Goal: Task Accomplishment & Management: Manage account settings

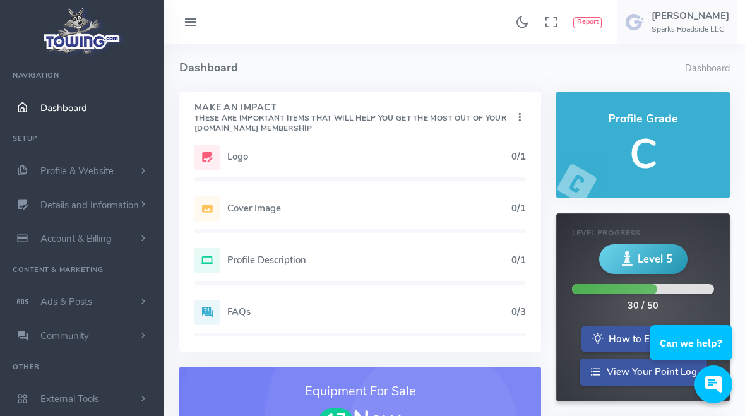
click at [208, 158] on icon at bounding box center [206, 157] width 25 height 25
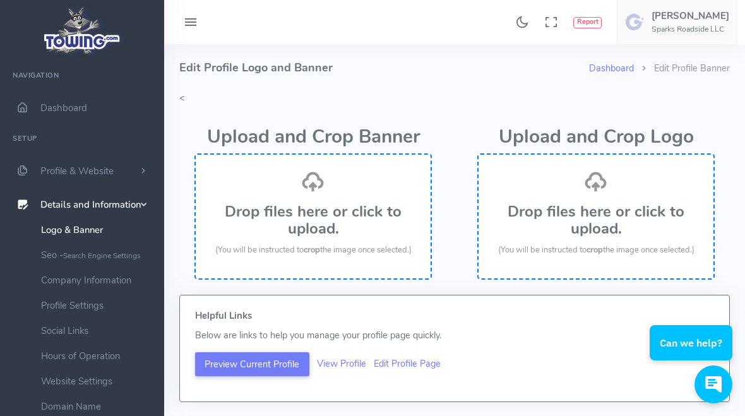
click at [596, 191] on icon at bounding box center [596, 181] width 23 height 23
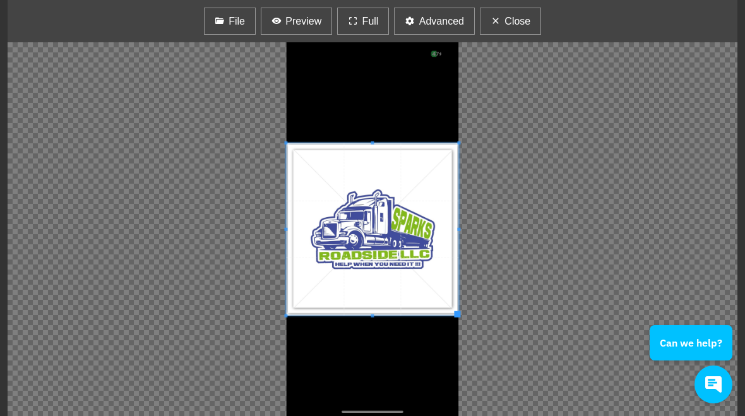
click at [359, 13] on button "Full" at bounding box center [363, 21] width 52 height 27
click at [361, 20] on button "Full" at bounding box center [363, 21] width 52 height 27
click at [296, 21] on span "Preview" at bounding box center [303, 21] width 36 height 15
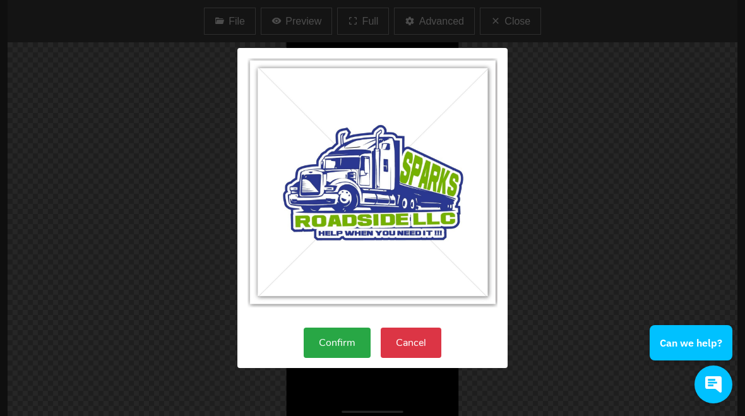
click at [328, 344] on button "Confirm" at bounding box center [337, 343] width 67 height 30
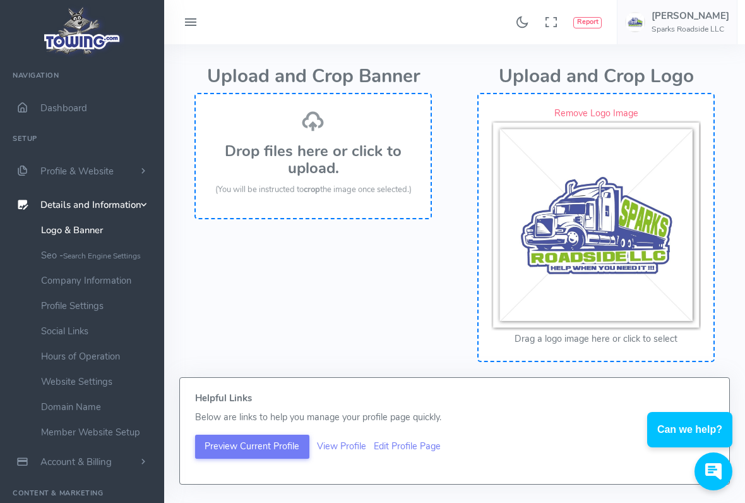
scroll to position [59, 0]
click at [623, 270] on img at bounding box center [596, 227] width 210 height 210
click at [625, 273] on img at bounding box center [596, 227] width 210 height 210
click at [606, 343] on button "Drag a logo image here or click to select" at bounding box center [596, 340] width 163 height 14
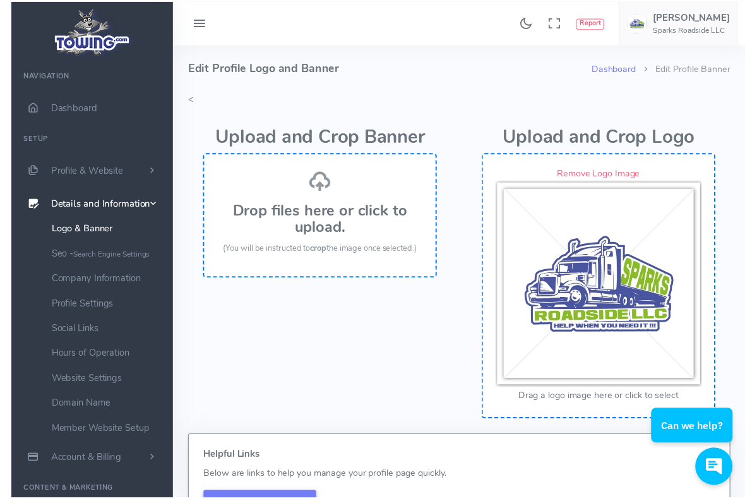
scroll to position [12, 0]
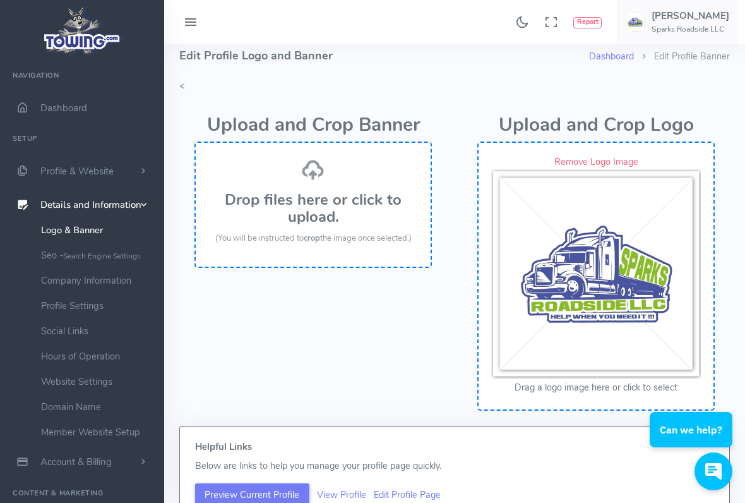
click at [620, 388] on button "Drag a logo image here or click to select" at bounding box center [596, 388] width 163 height 14
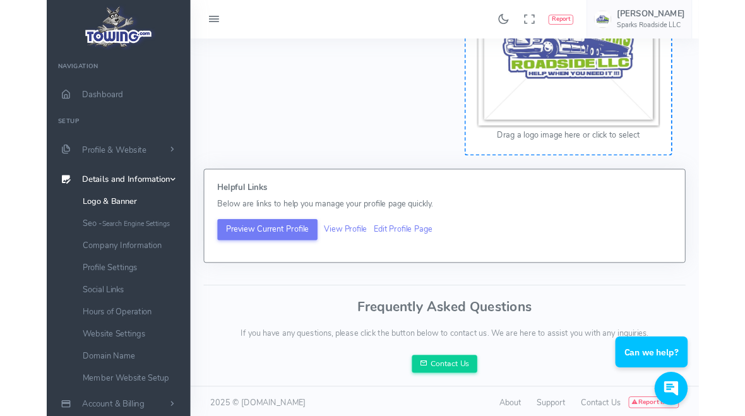
scroll to position [218, 0]
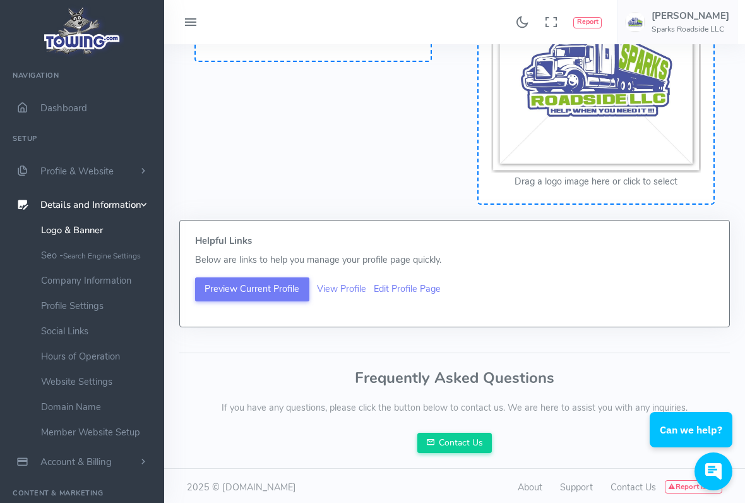
click at [337, 285] on link "View Profile" at bounding box center [341, 288] width 49 height 13
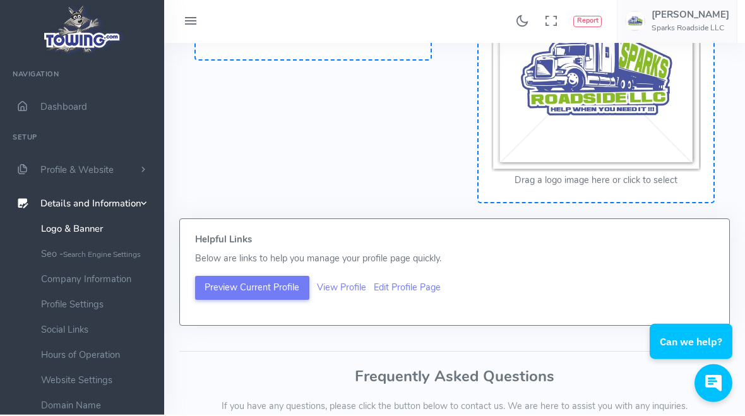
scroll to position [304, 0]
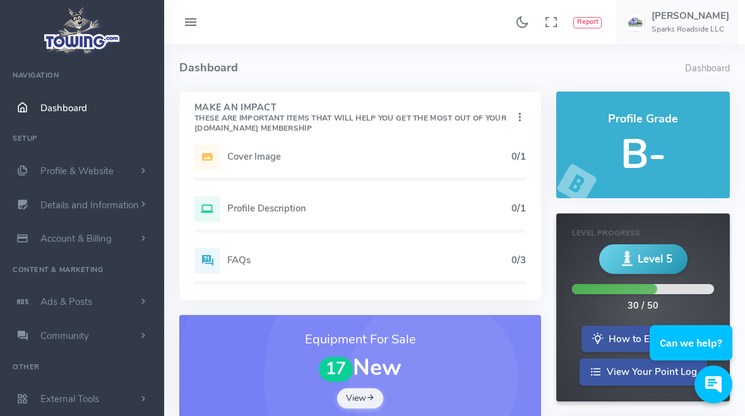
click at [138, 170] on link "Profile & Website" at bounding box center [82, 171] width 164 height 34
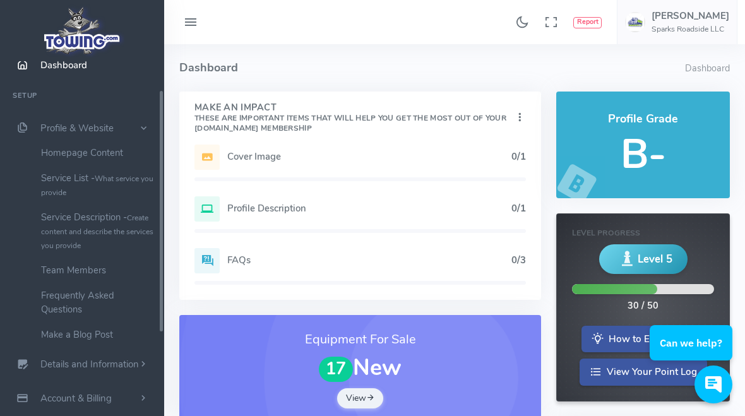
scroll to position [44, 0]
click at [65, 179] on link "Service List - What service you provide" at bounding box center [98, 184] width 133 height 39
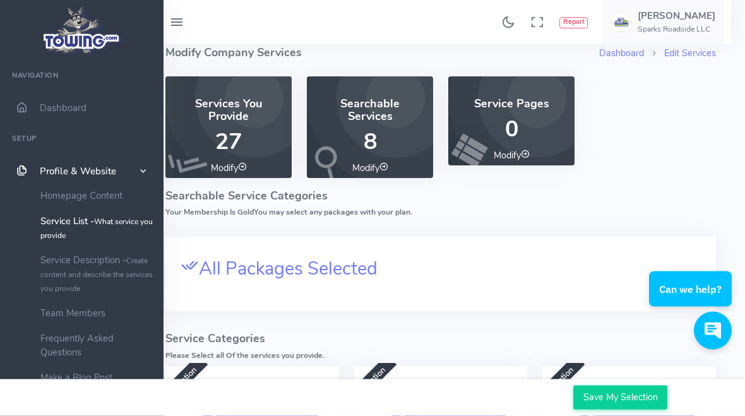
scroll to position [0, 15]
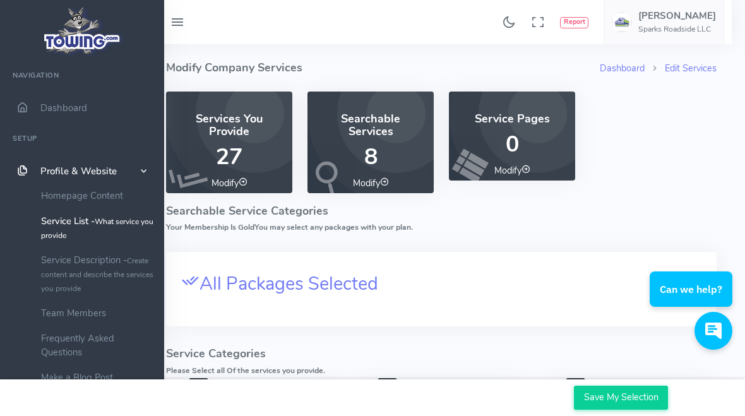
click at [350, 134] on h4 "Searchable Services" at bounding box center [371, 125] width 96 height 25
click at [382, 179] on icon at bounding box center [384, 181] width 9 height 9
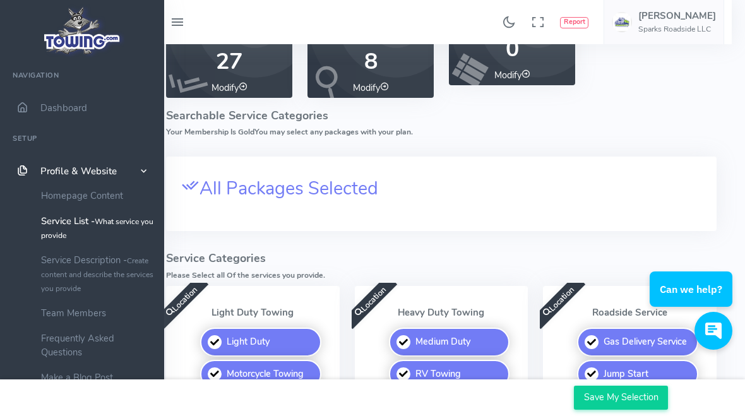
scroll to position [0, 15]
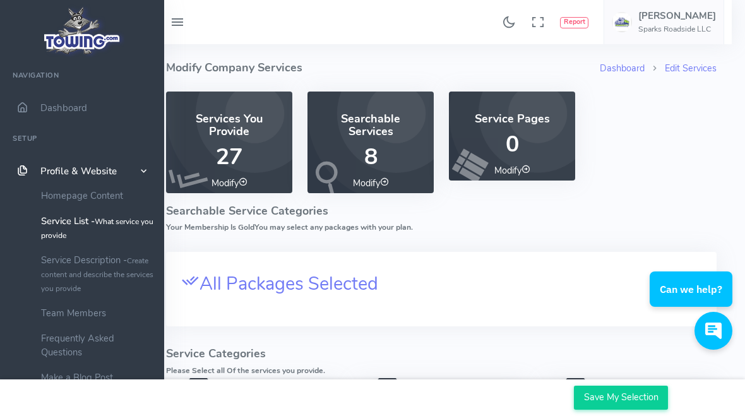
click at [241, 177] on icon at bounding box center [243, 181] width 9 height 9
click at [241, 180] on icon at bounding box center [243, 181] width 9 height 9
click at [221, 145] on p "27" at bounding box center [229, 157] width 96 height 25
click at [238, 188] on link "Modify" at bounding box center [230, 183] width 36 height 13
click at [241, 181] on icon at bounding box center [243, 181] width 9 height 9
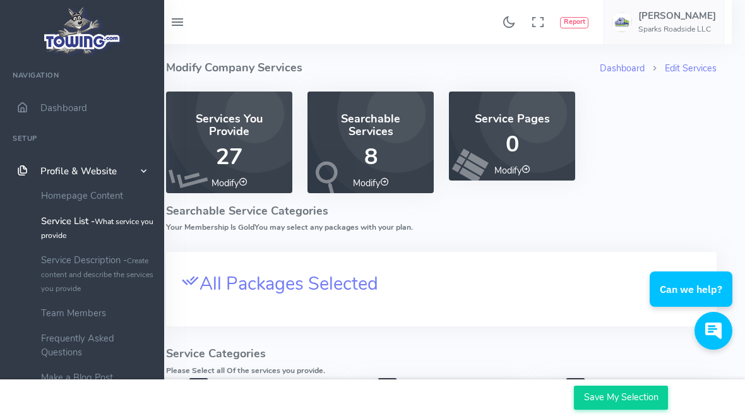
click at [239, 185] on icon at bounding box center [243, 181] width 9 height 9
click at [244, 187] on link "Modify" at bounding box center [230, 183] width 36 height 13
click at [232, 188] on link "Modify" at bounding box center [230, 183] width 36 height 13
click at [236, 179] on link "Modify" at bounding box center [230, 183] width 36 height 13
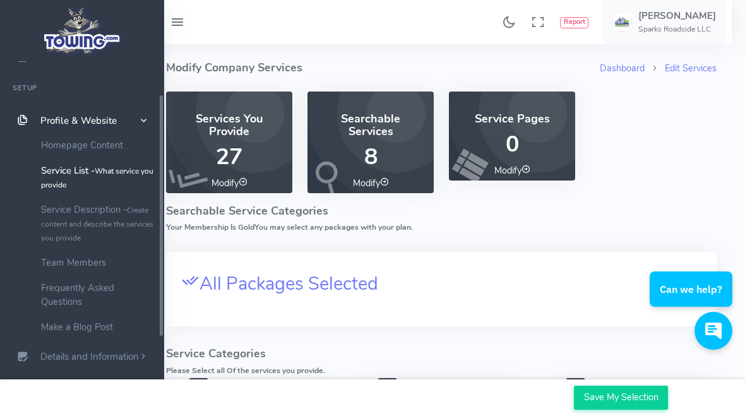
scroll to position [49, 0]
click at [51, 218] on small "Create content and describe the services you provide" at bounding box center [97, 225] width 112 height 38
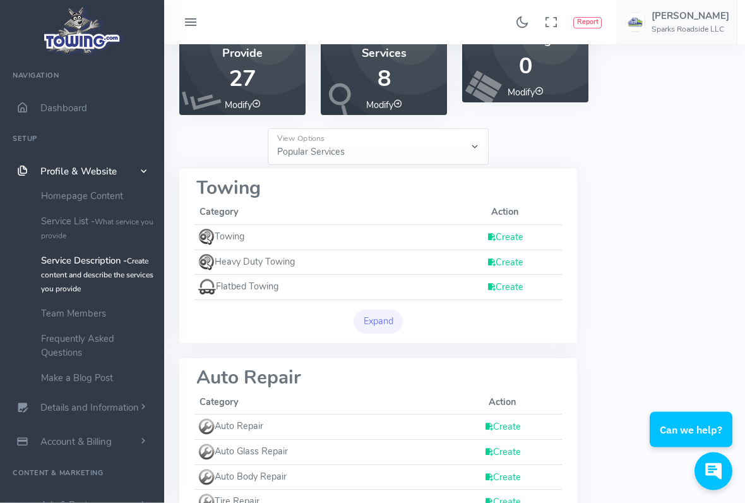
scroll to position [82, 0]
click at [507, 237] on link "Create" at bounding box center [505, 236] width 37 height 13
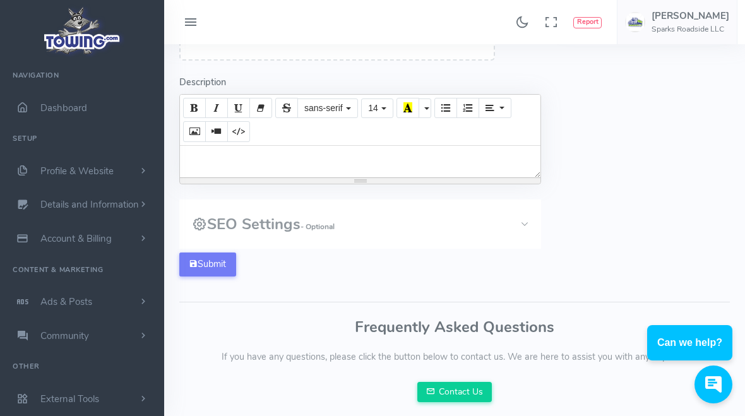
scroll to position [228, 0]
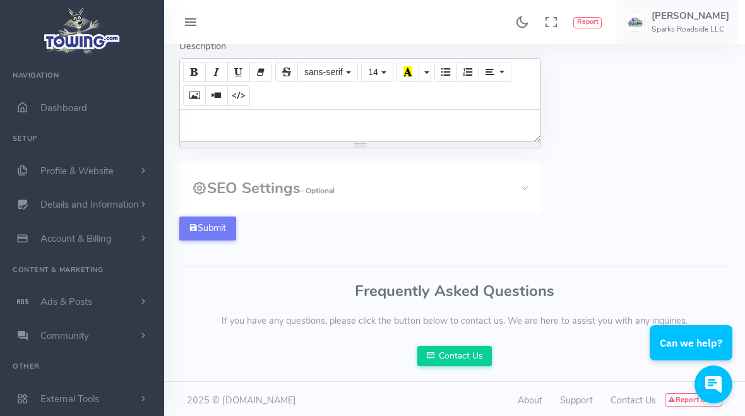
click at [138, 169] on span "scrollable content" at bounding box center [143, 171] width 11 height 13
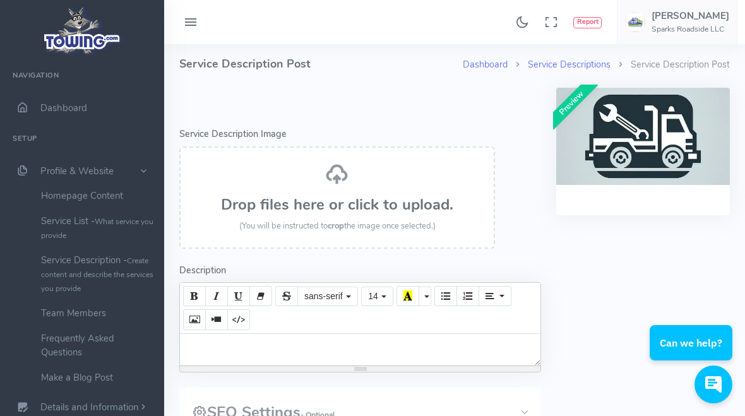
scroll to position [0, 0]
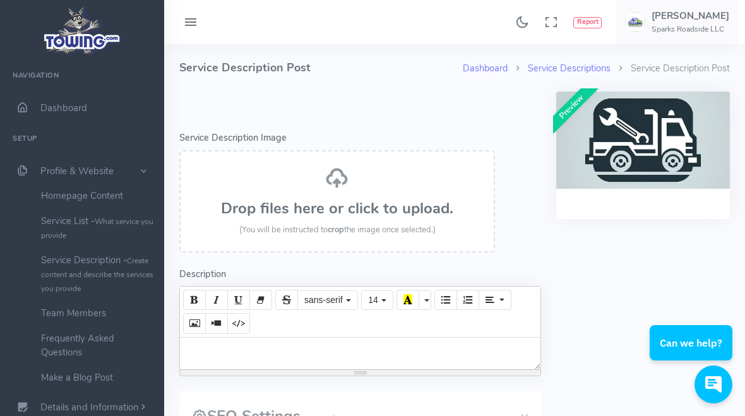
click at [552, 72] on link "Service Descriptions" at bounding box center [569, 68] width 83 height 13
click at [575, 63] on link "Service Descriptions" at bounding box center [569, 68] width 83 height 13
click at [573, 72] on link "Service Descriptions" at bounding box center [569, 68] width 83 height 13
click at [668, 71] on li "Service Description Post" at bounding box center [670, 69] width 119 height 14
click at [546, 73] on link "Service Descriptions" at bounding box center [569, 68] width 83 height 13
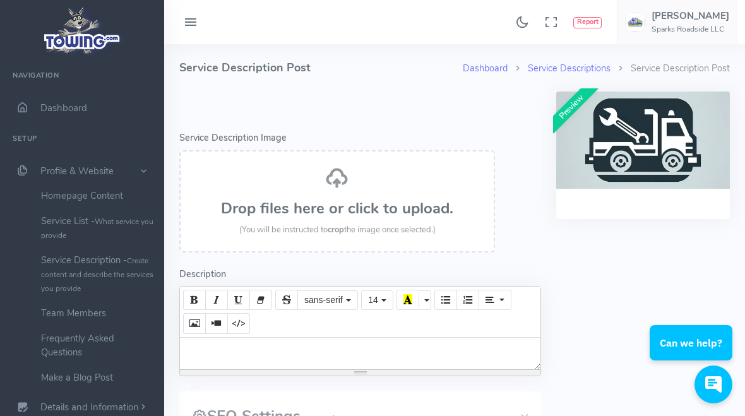
click at [565, 66] on link "Service Descriptions" at bounding box center [569, 68] width 83 height 13
click at [570, 68] on link "Service Descriptions" at bounding box center [569, 68] width 83 height 13
click at [573, 71] on link "Service Descriptions" at bounding box center [569, 68] width 83 height 13
click at [484, 68] on link "Dashboard" at bounding box center [485, 68] width 45 height 13
click at [464, 80] on ol "Dashboard Service Descriptions Service Description Post" at bounding box center [596, 74] width 267 height 34
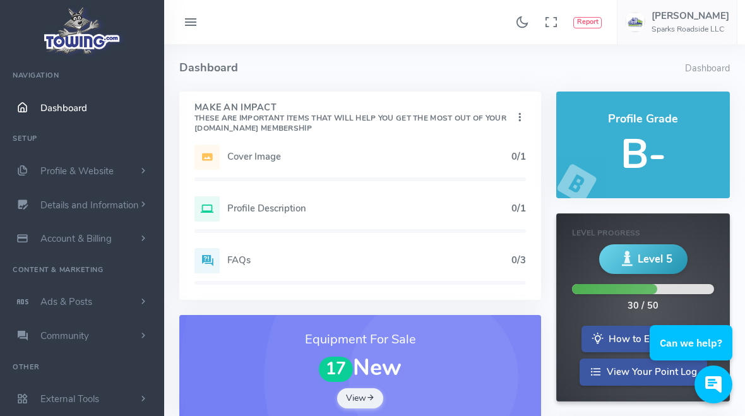
click at [517, 116] on icon at bounding box center [519, 117] width 13 height 17
click at [230, 156] on h5 "Cover Image" at bounding box center [369, 157] width 284 height 10
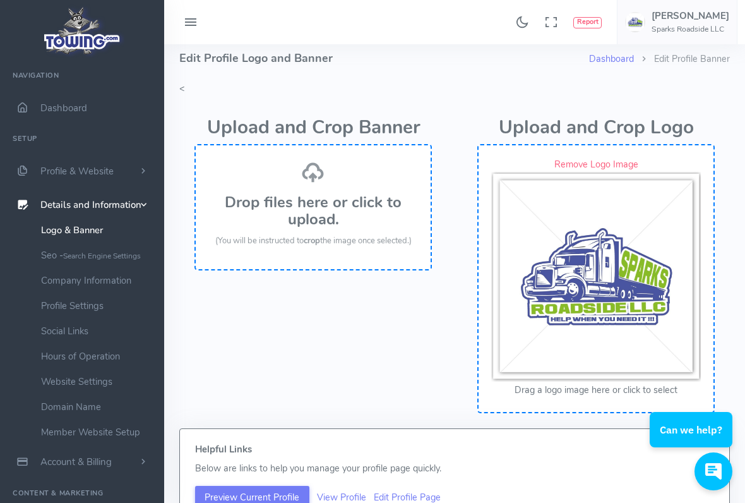
scroll to position [11, 0]
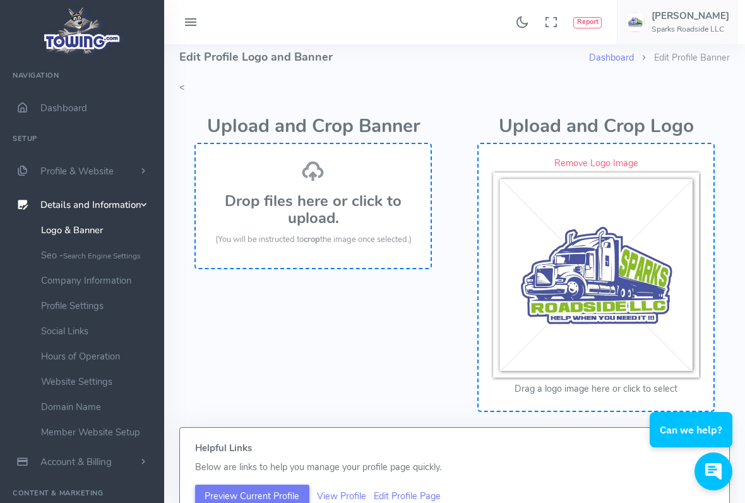
click at [631, 169] on link "Remove Logo Image" at bounding box center [596, 163] width 84 height 13
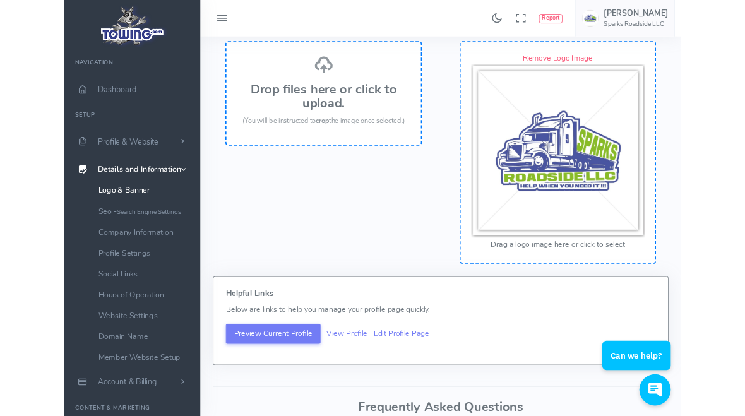
scroll to position [112, 0]
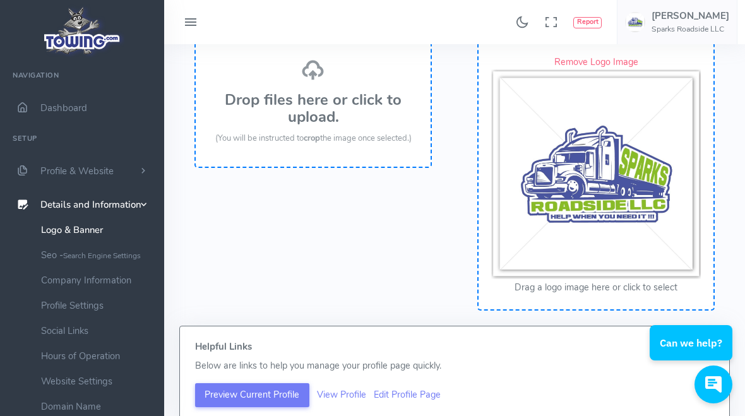
click at [658, 288] on button "Drag a logo image here or click to select" at bounding box center [596, 288] width 163 height 14
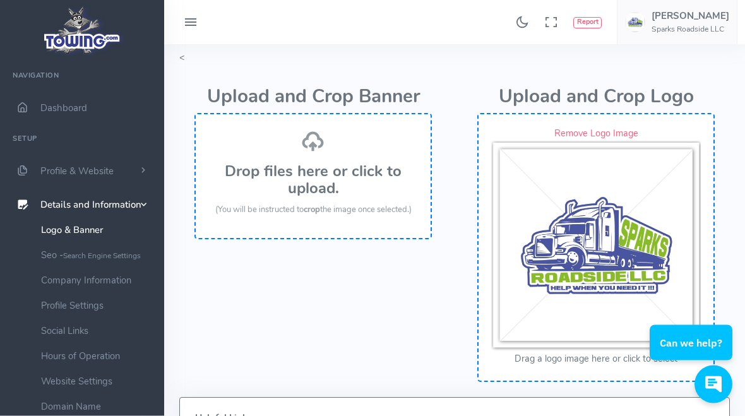
scroll to position [0, 0]
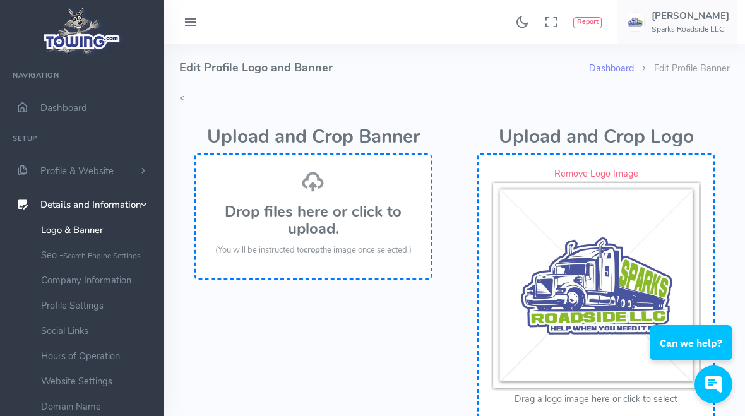
click at [702, 72] on li "Edit Profile Banner" at bounding box center [682, 69] width 96 height 14
click at [695, 72] on li "Edit Profile Banner" at bounding box center [682, 69] width 96 height 14
click at [623, 73] on link "Dashboard" at bounding box center [611, 68] width 45 height 13
click at [609, 68] on link "Dashboard" at bounding box center [611, 68] width 45 height 13
click at [609, 66] on link "Dashboard" at bounding box center [611, 68] width 45 height 13
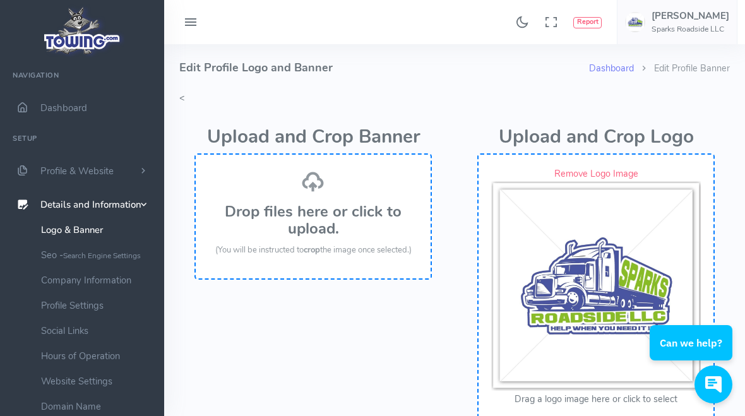
click at [609, 65] on link "Dashboard" at bounding box center [611, 68] width 45 height 13
click at [603, 66] on link "Dashboard" at bounding box center [611, 68] width 45 height 13
click at [687, 11] on h5 "[PERSON_NAME]" at bounding box center [691, 16] width 78 height 10
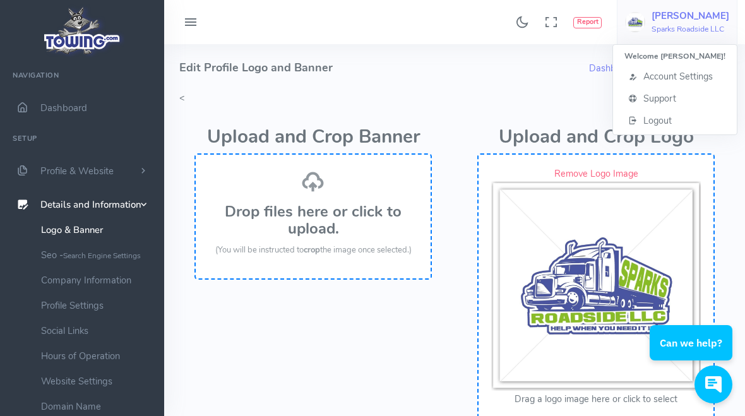
click at [690, 30] on h6 "Sparks Roadside LLC" at bounding box center [691, 29] width 78 height 8
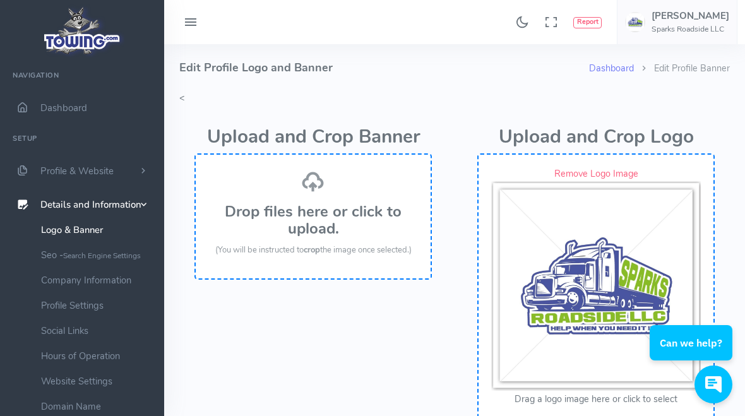
click at [698, 18] on h5 "[PERSON_NAME]" at bounding box center [691, 16] width 78 height 10
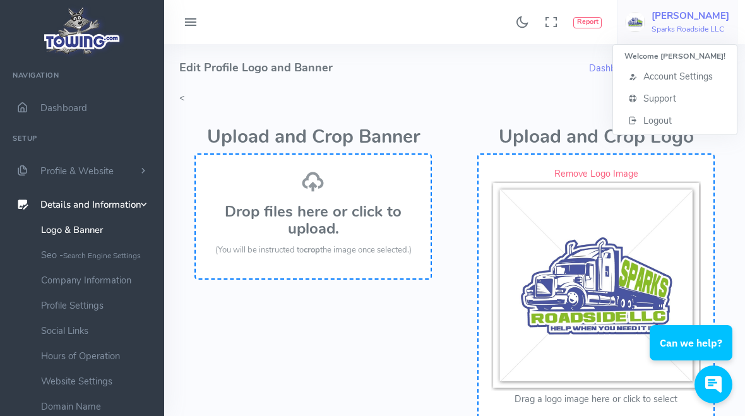
click at [719, 29] on h6 "Sparks Roadside LLC" at bounding box center [691, 29] width 78 height 8
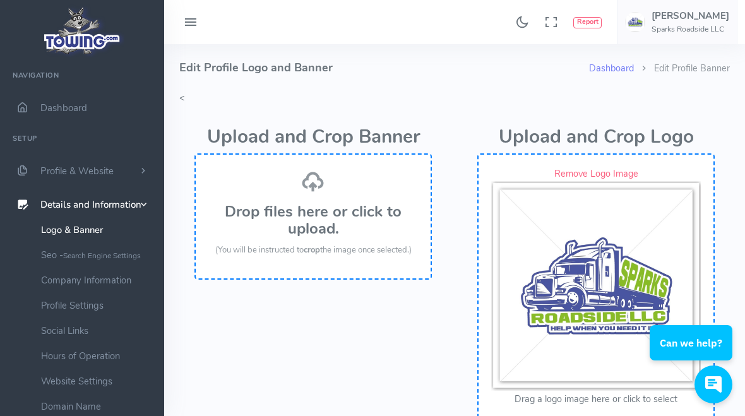
click at [728, 28] on h6 "Sparks Roadside LLC" at bounding box center [691, 29] width 78 height 8
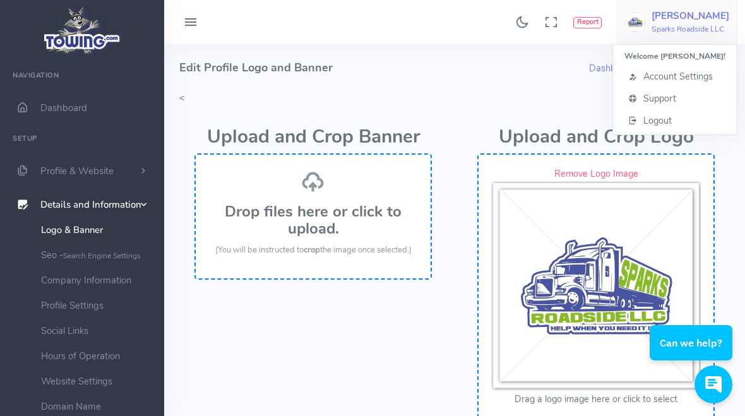
click at [730, 32] on link "Rico Shelton Sparks Roadside LLC" at bounding box center [677, 22] width 121 height 44
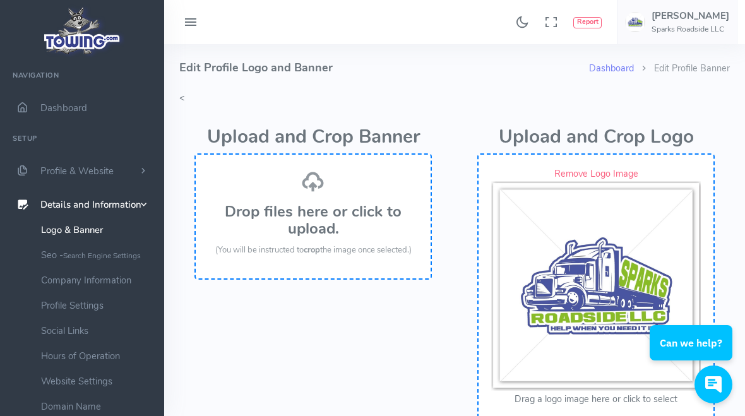
click at [710, 29] on h6 "Sparks Roadside LLC" at bounding box center [691, 29] width 78 height 8
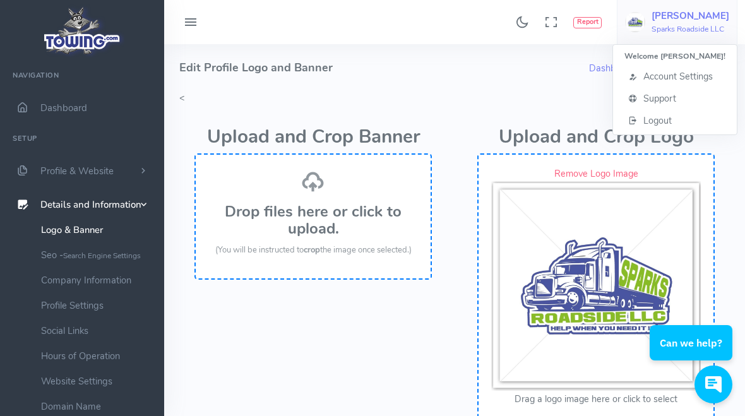
click at [674, 25] on h6 "Sparks Roadside LLC" at bounding box center [691, 29] width 78 height 8
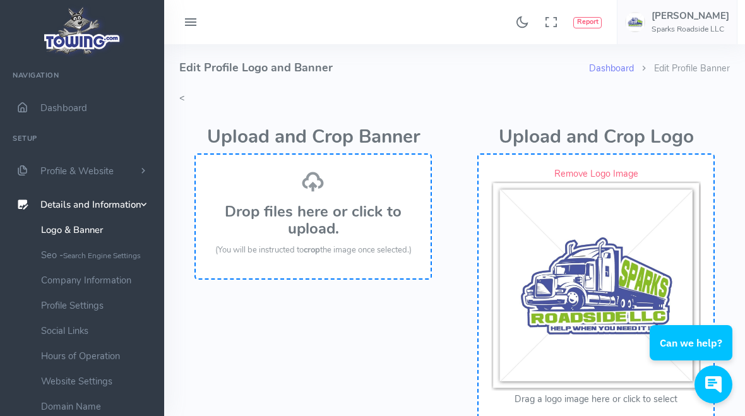
click at [645, 25] on img at bounding box center [635, 22] width 20 height 20
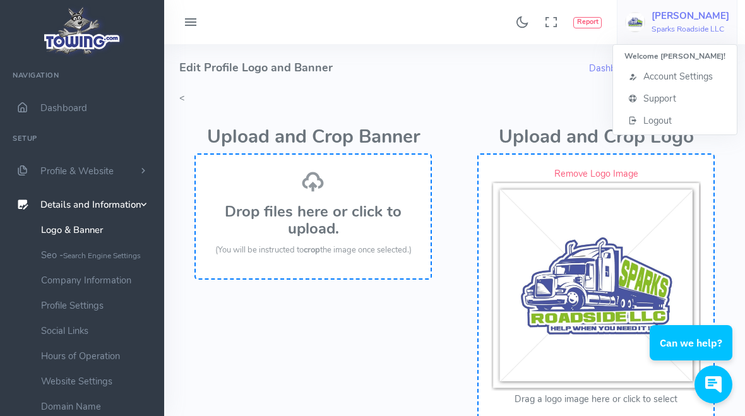
click at [642, 25] on img at bounding box center [635, 22] width 20 height 20
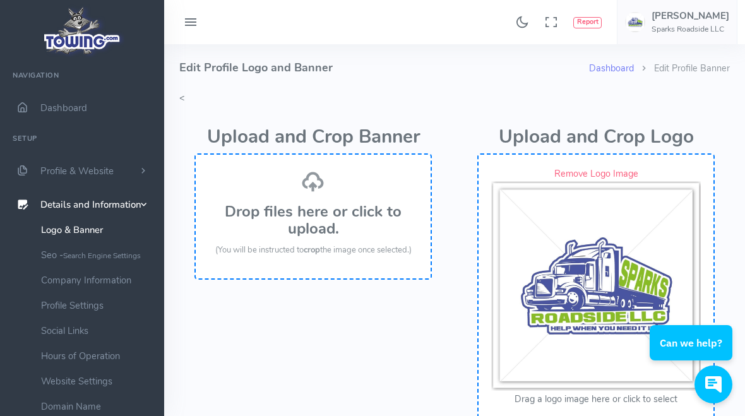
click at [634, 23] on img at bounding box center [635, 22] width 20 height 20
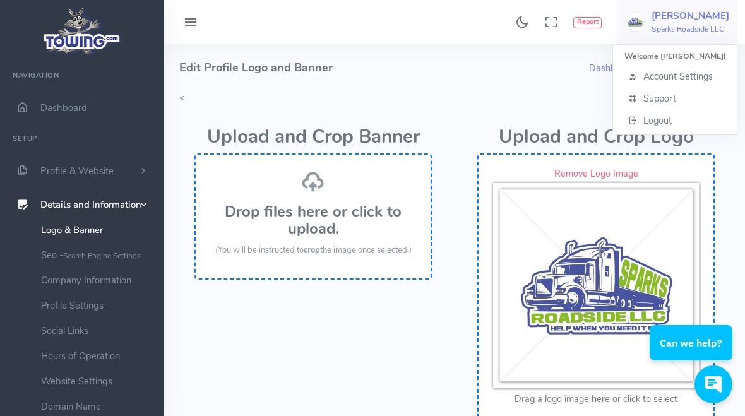
click at [631, 25] on img at bounding box center [635, 22] width 20 height 20
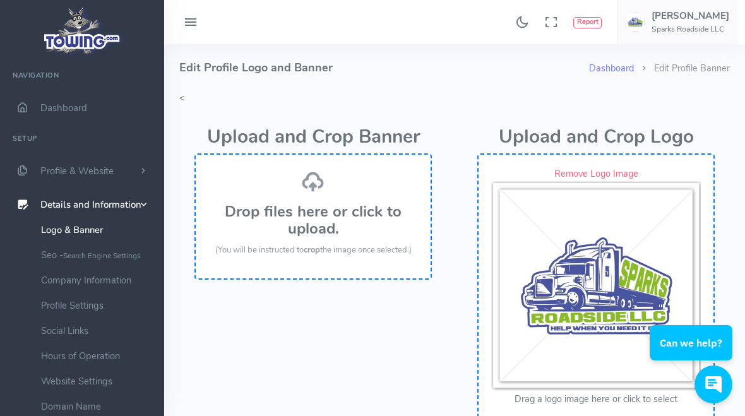
click at [182, 18] on button at bounding box center [191, 22] width 38 height 25
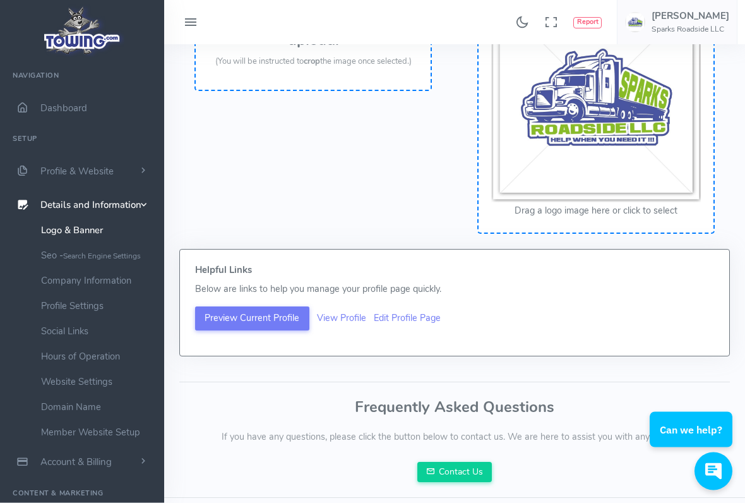
scroll to position [218, 0]
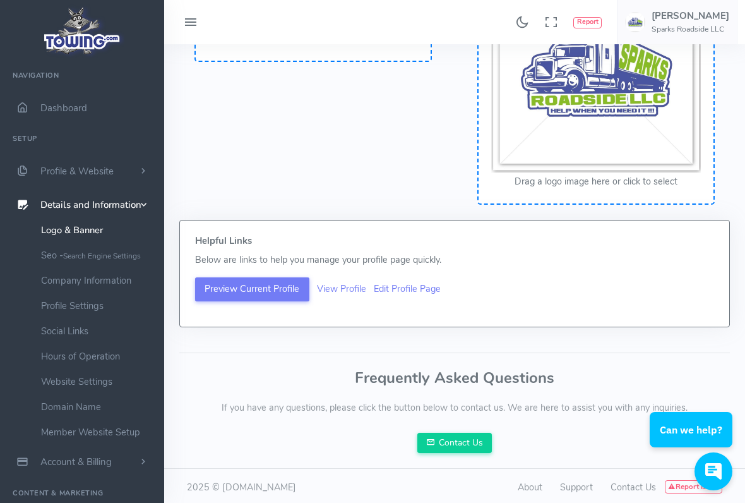
click at [402, 288] on link "Edit Profile Page" at bounding box center [407, 288] width 67 height 13
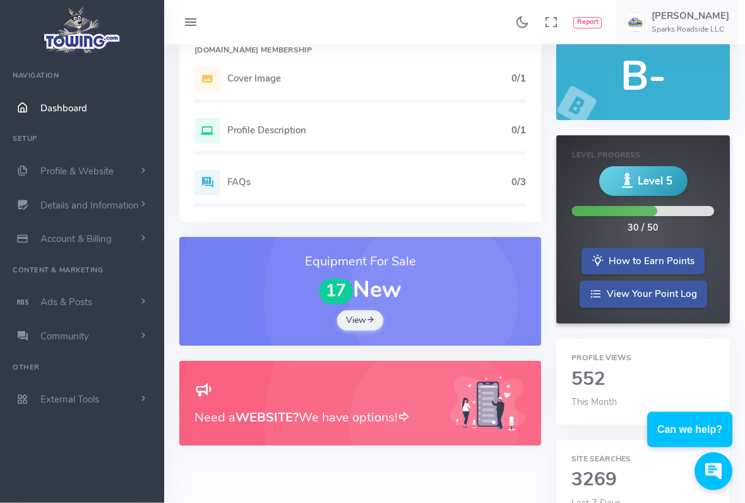
scroll to position [78, 0]
click at [674, 263] on link "How to Earn Points" at bounding box center [643, 261] width 123 height 27
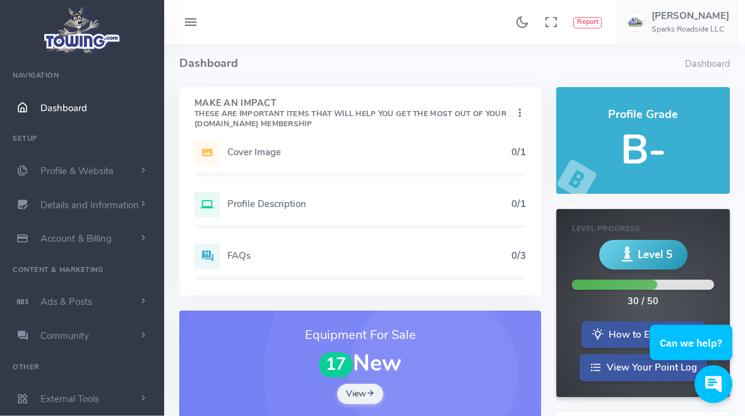
scroll to position [0, 0]
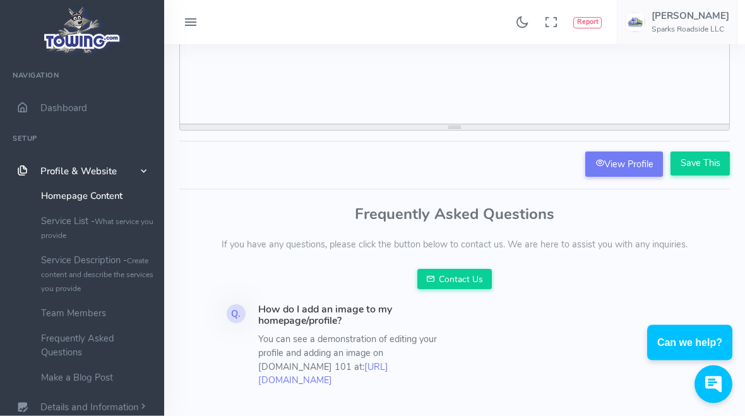
scroll to position [280, 0]
click at [634, 170] on link "View Profile" at bounding box center [624, 164] width 78 height 25
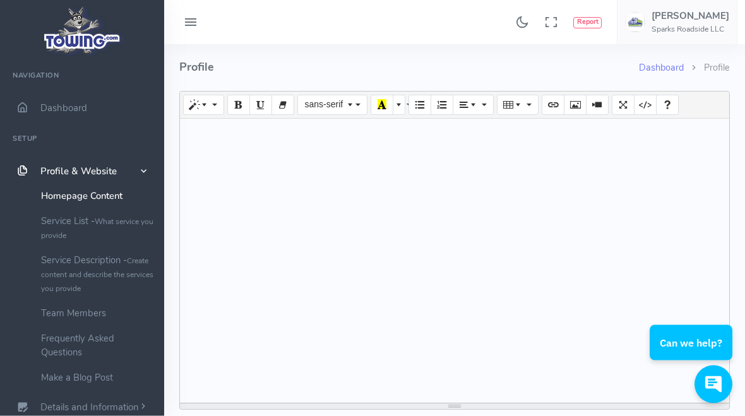
scroll to position [0, 0]
click at [703, 182] on div at bounding box center [454, 261] width 549 height 284
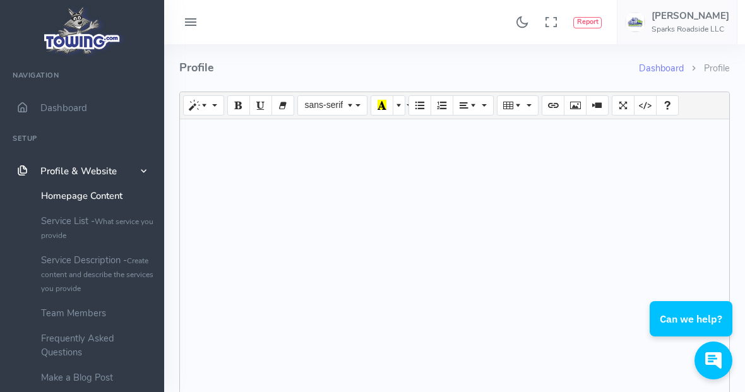
click at [692, 26] on h6 "Sparks Roadside LLC" at bounding box center [691, 29] width 78 height 8
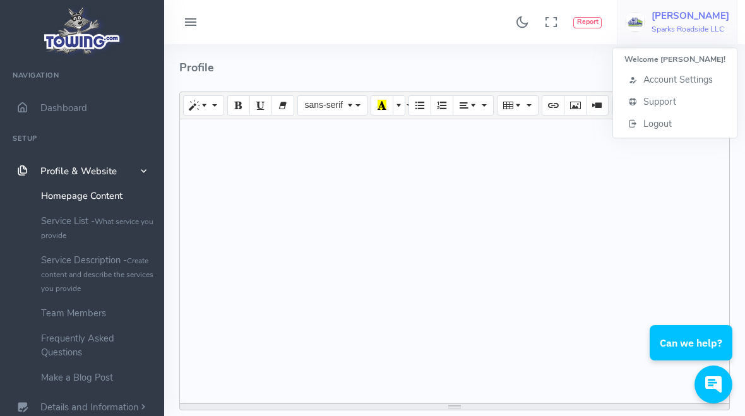
click at [709, 80] on span "Account Settings" at bounding box center [677, 76] width 69 height 13
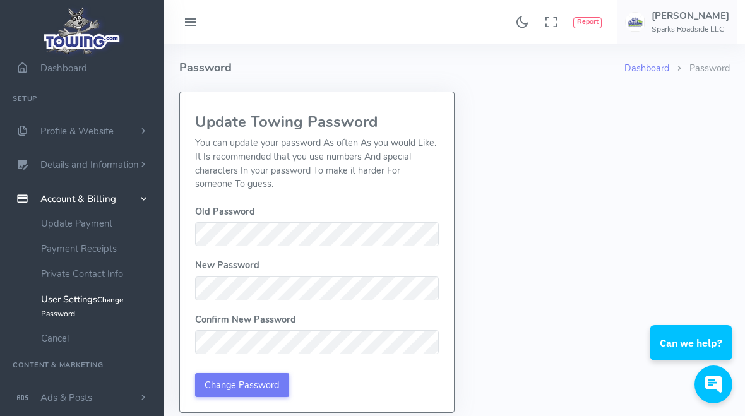
click at [649, 65] on link "Dashboard" at bounding box center [647, 68] width 45 height 13
click at [645, 64] on link "Dashboard" at bounding box center [647, 68] width 45 height 13
click at [189, 24] on icon at bounding box center [190, 23] width 15 height 20
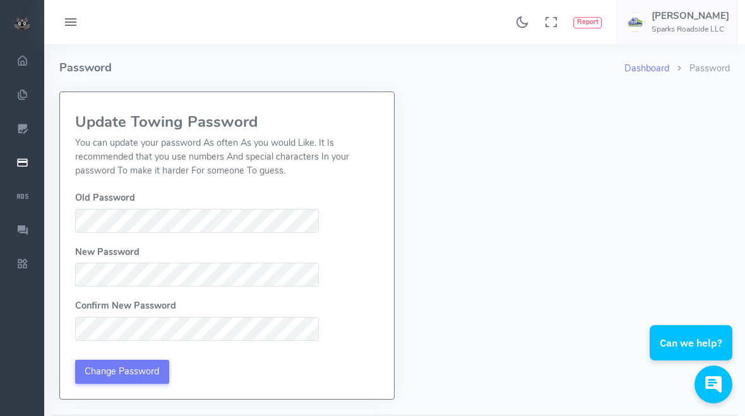
click at [90, 24] on button at bounding box center [71, 22] width 38 height 25
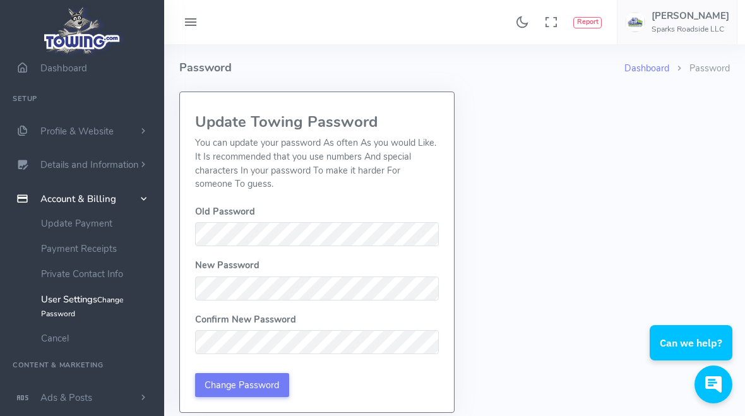
click at [194, 27] on icon at bounding box center [190, 23] width 15 height 20
